Goal: Book appointment/travel/reservation

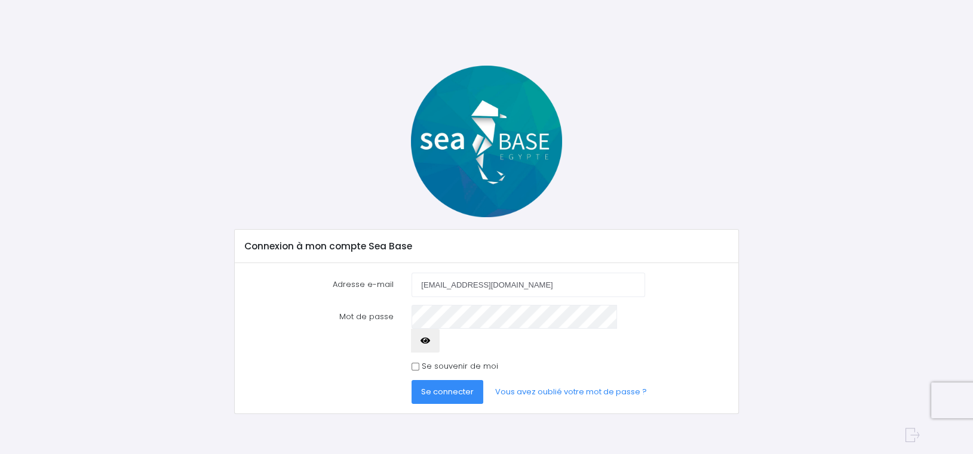
click at [514, 286] on input "[EMAIL_ADDRESS][DOMAIN_NAME]" at bounding box center [527, 285] width 233 height 24
type input "[EMAIL_ADDRESS][DOMAIN_NAME]"
click at [434, 361] on label "Se souvenir de moi" at bounding box center [460, 367] width 76 height 12
click at [419, 363] on input "Se souvenir de moi" at bounding box center [415, 367] width 8 height 8
checkbox input "true"
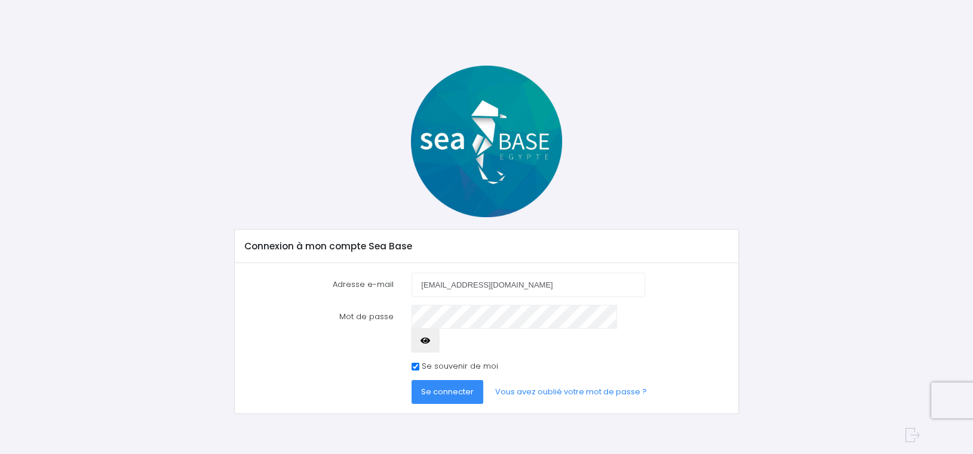
click at [465, 386] on span "Se connecter" at bounding box center [447, 391] width 53 height 11
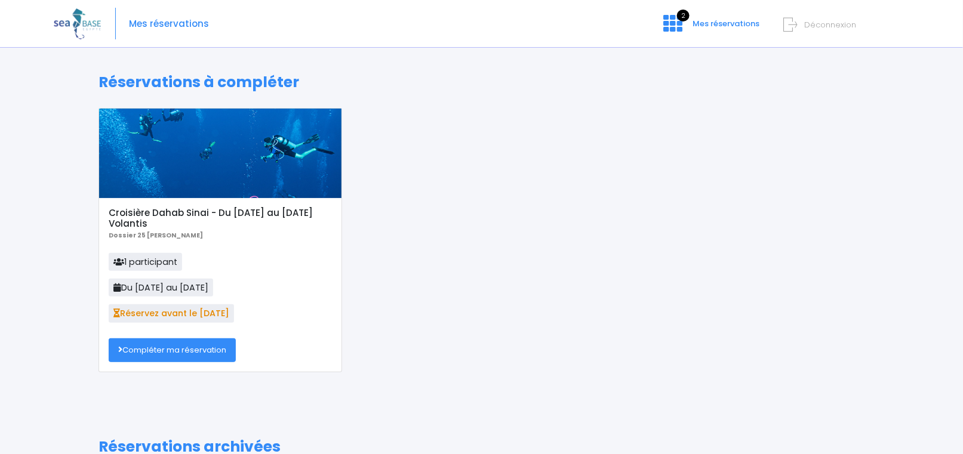
click at [208, 355] on link "Compléter ma réservation" at bounding box center [172, 351] width 127 height 24
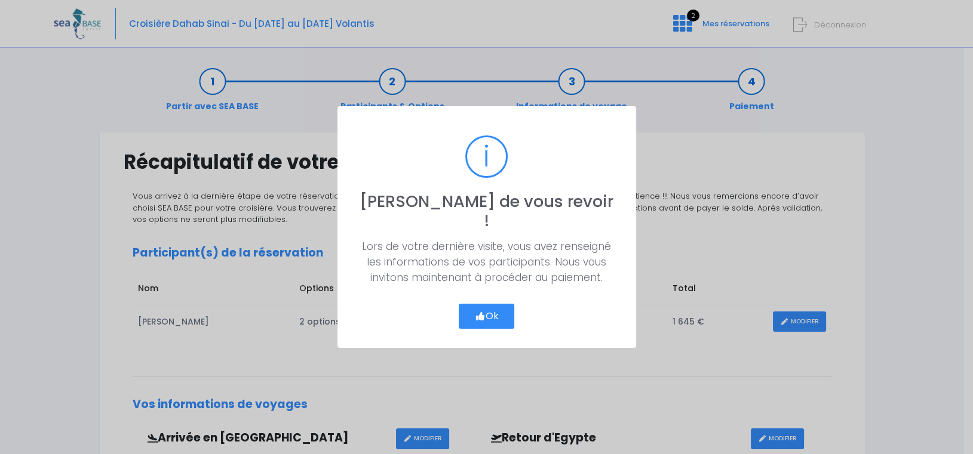
click at [493, 304] on button "Ok" at bounding box center [487, 316] width 56 height 25
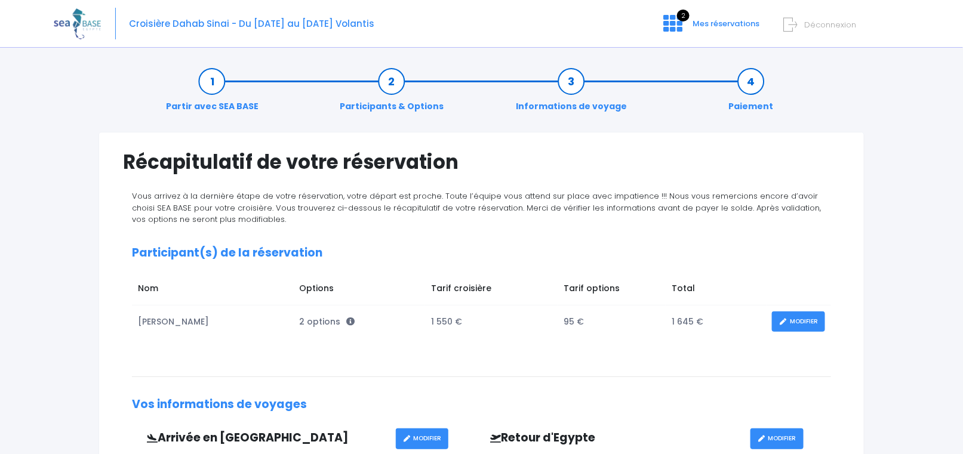
click at [797, 24] on icon at bounding box center [791, 25] width 14 height 20
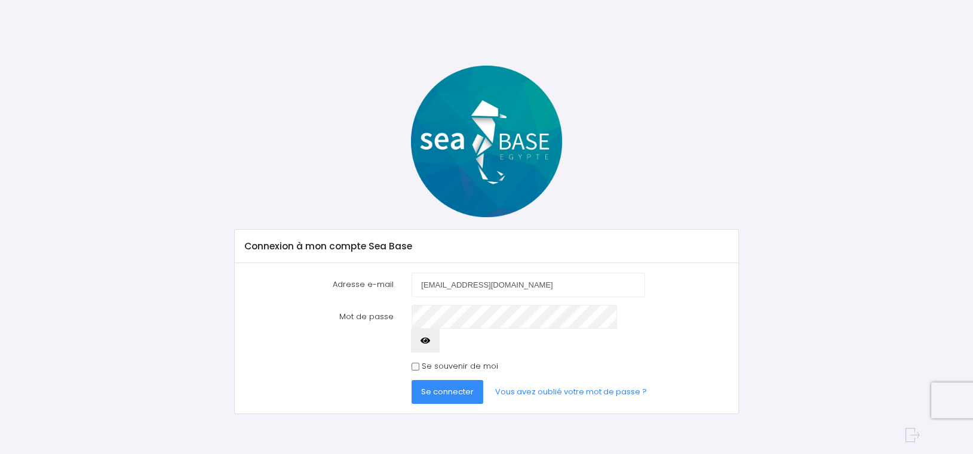
drag, startPoint x: 513, startPoint y: 288, endPoint x: 385, endPoint y: 291, distance: 127.8
click at [388, 290] on div "Adresse e-mail jarret.yohan@live.fr" at bounding box center [486, 285] width 502 height 24
type input "thierryjarret@gmail.com"
click at [446, 386] on span "Se connecter" at bounding box center [447, 391] width 53 height 11
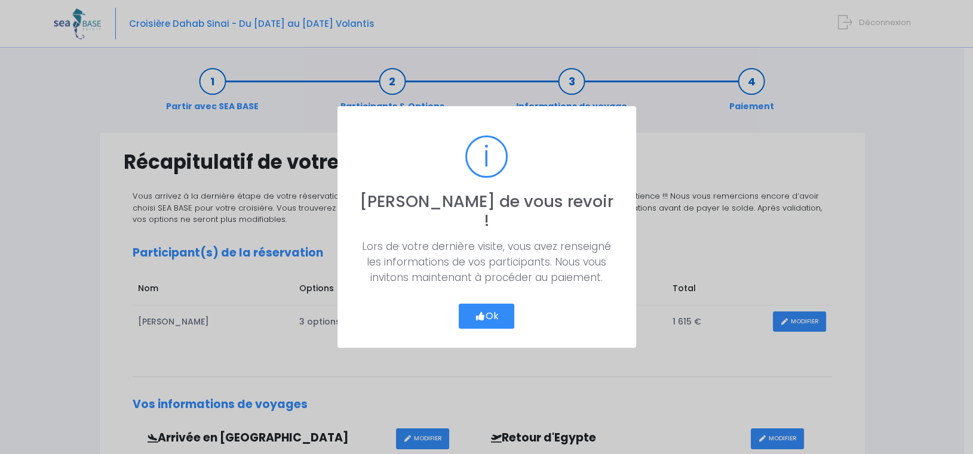
click at [491, 315] on button "Ok" at bounding box center [487, 316] width 56 height 25
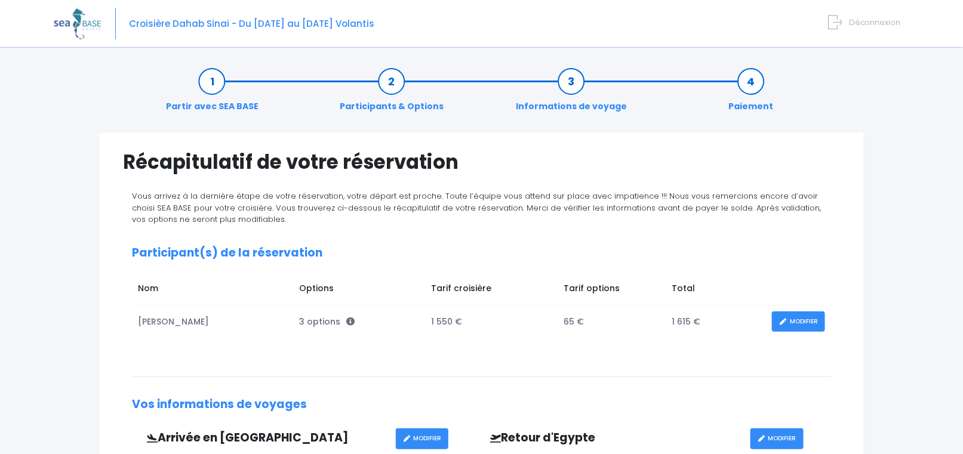
click at [753, 82] on link "Paiement" at bounding box center [751, 94] width 57 height 38
